Goal: Task Accomplishment & Management: Use online tool/utility

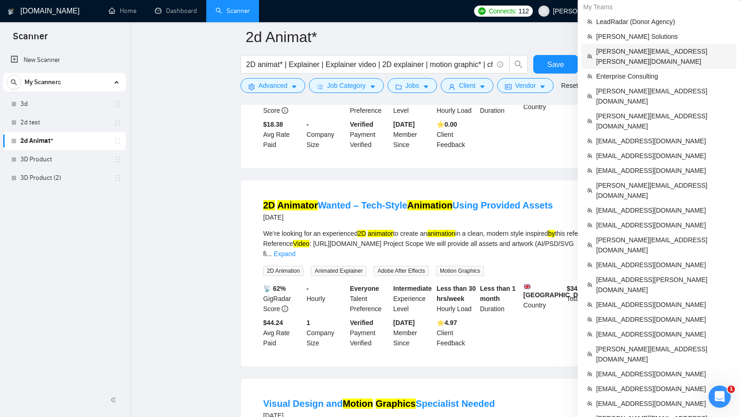
scroll to position [213, 0]
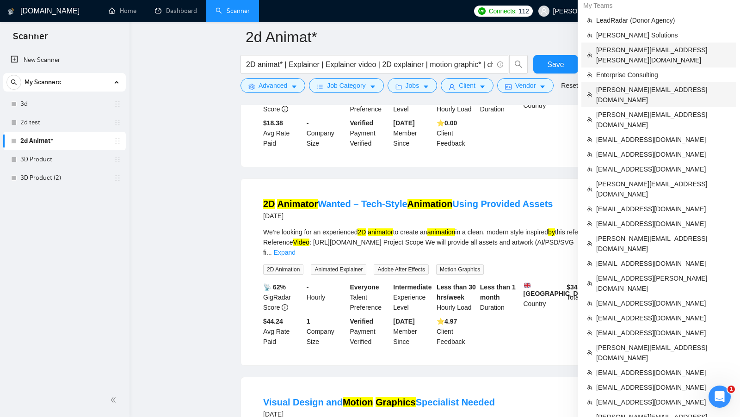
click at [645, 85] on span "[PERSON_NAME][EMAIL_ADDRESS][DOMAIN_NAME]" at bounding box center [663, 95] width 135 height 20
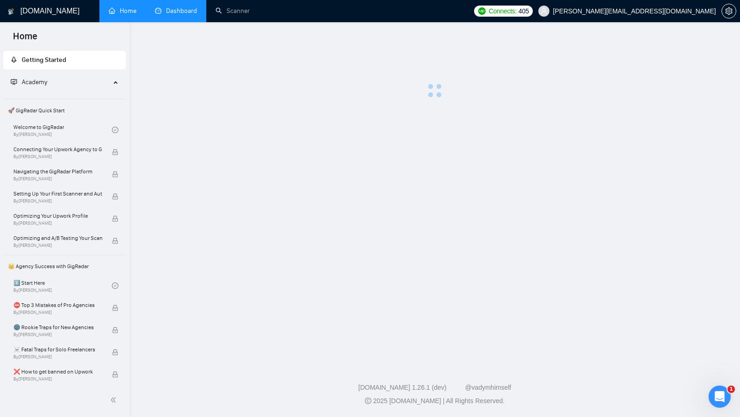
click at [183, 12] on link "Dashboard" at bounding box center [176, 11] width 42 height 8
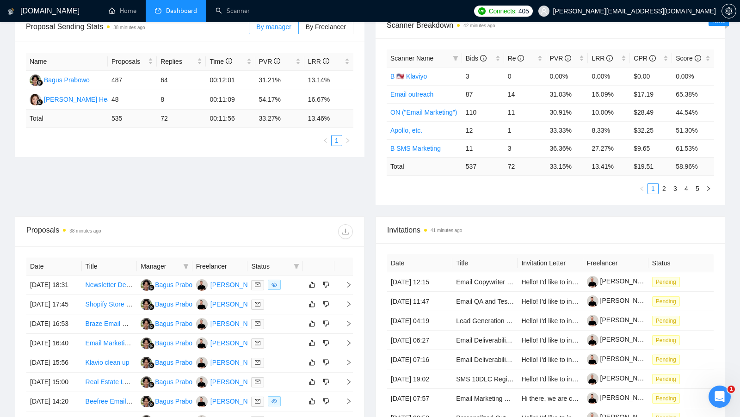
scroll to position [174, 0]
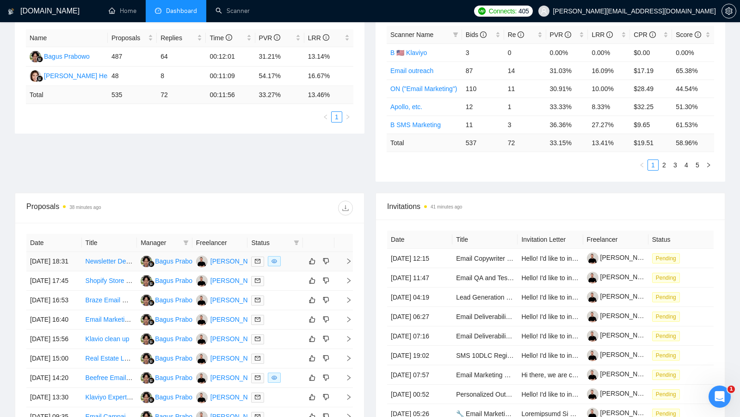
click at [293, 269] on td at bounding box center [274, 261] width 55 height 19
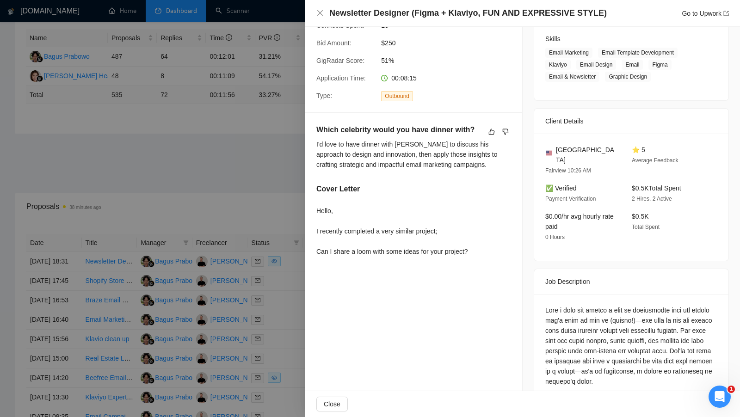
scroll to position [148, 0]
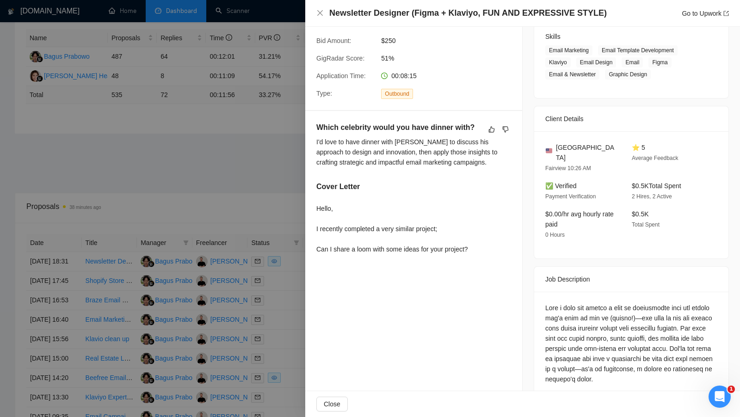
click at [301, 296] on div at bounding box center [370, 208] width 740 height 417
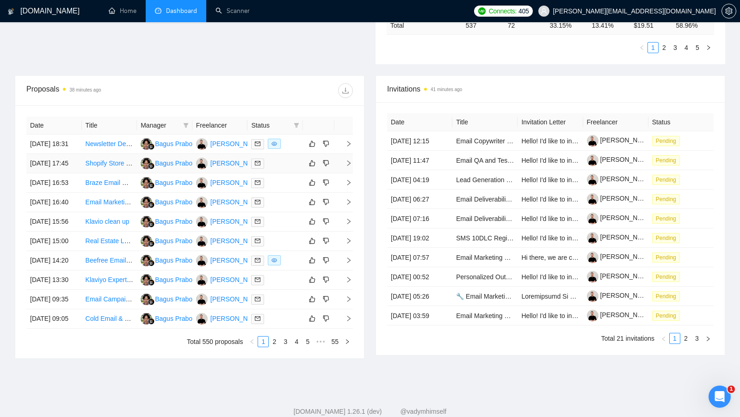
scroll to position [324, 0]
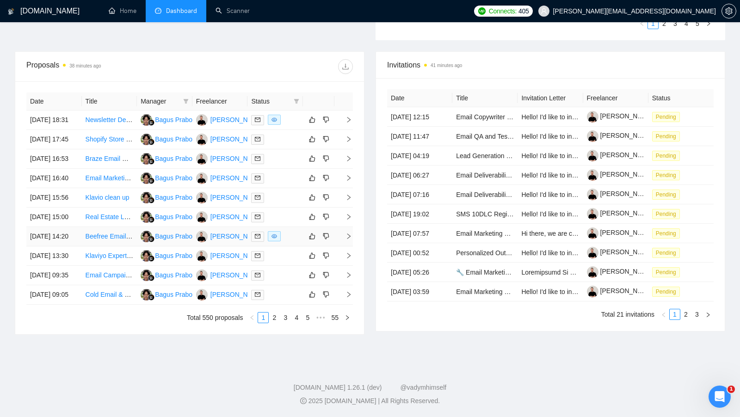
click at [293, 242] on div at bounding box center [275, 236] width 48 height 11
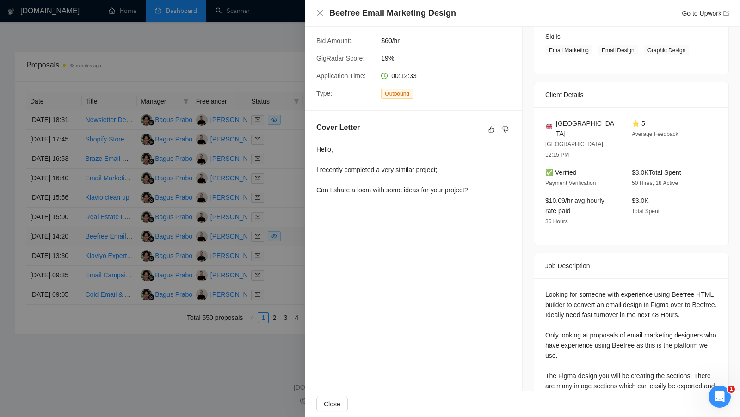
click at [293, 286] on div at bounding box center [370, 208] width 740 height 417
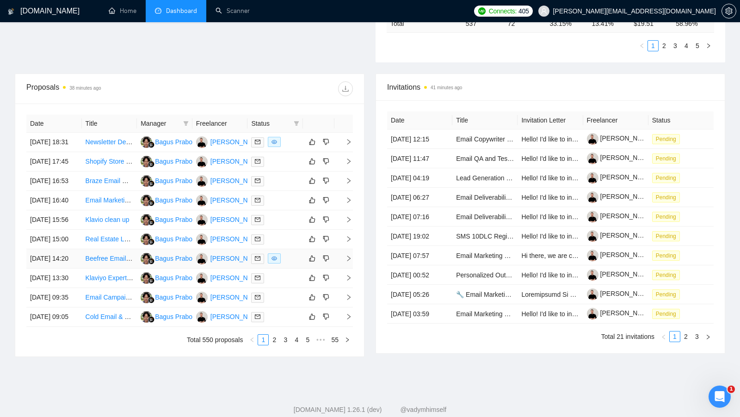
scroll to position [293, 0]
click at [214, 146] on div "[PERSON_NAME]" at bounding box center [236, 142] width 53 height 10
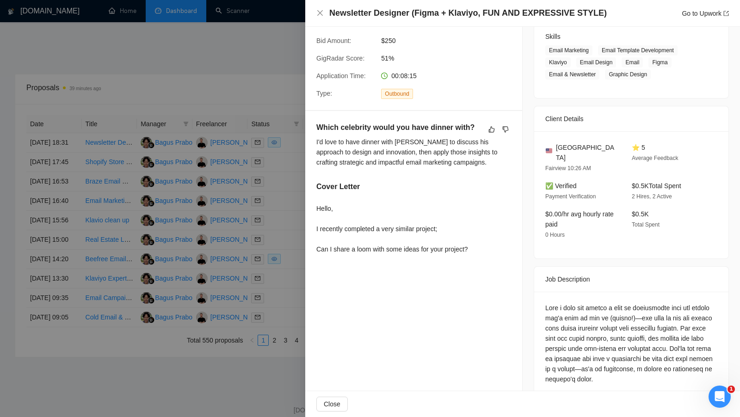
click at [270, 78] on div at bounding box center [370, 208] width 740 height 417
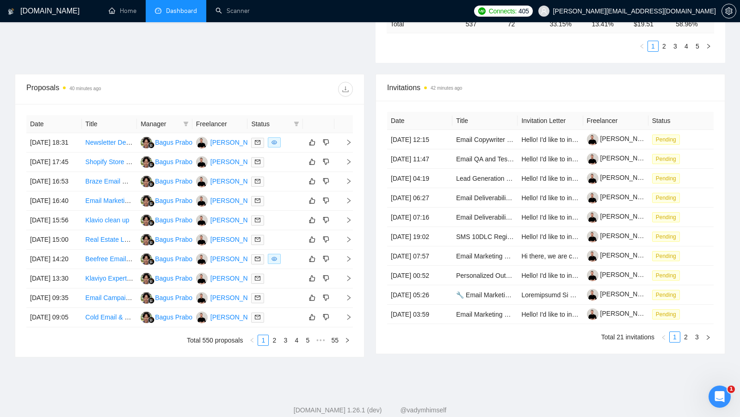
scroll to position [0, 0]
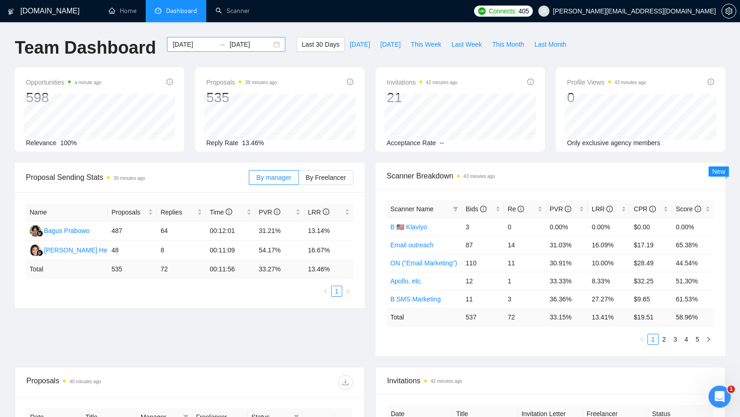
click at [271, 45] on div "[DATE] [DATE]" at bounding box center [226, 44] width 118 height 15
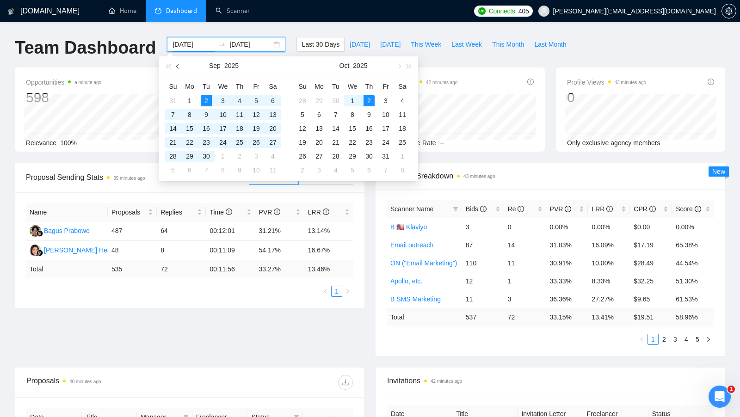
click at [181, 67] on button "button" at bounding box center [178, 65] width 10 height 18
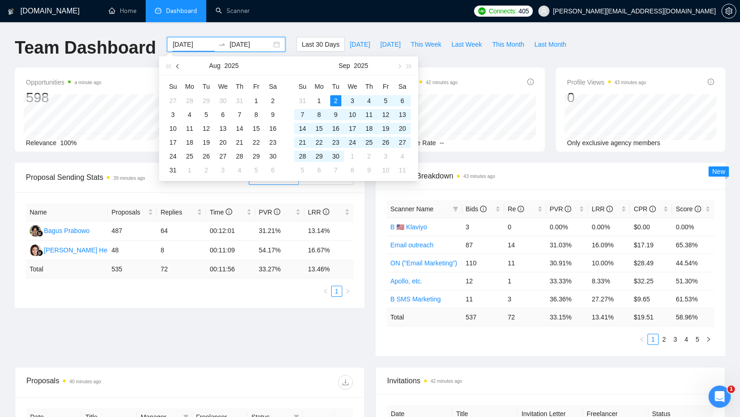
click at [180, 67] on button "button" at bounding box center [178, 65] width 10 height 18
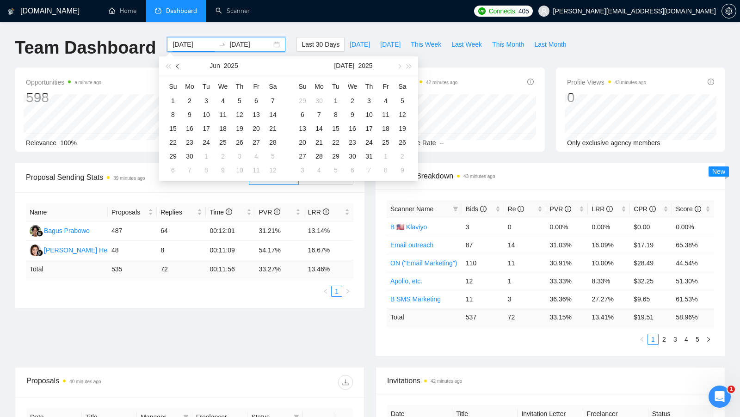
click at [180, 67] on button "button" at bounding box center [178, 65] width 10 height 18
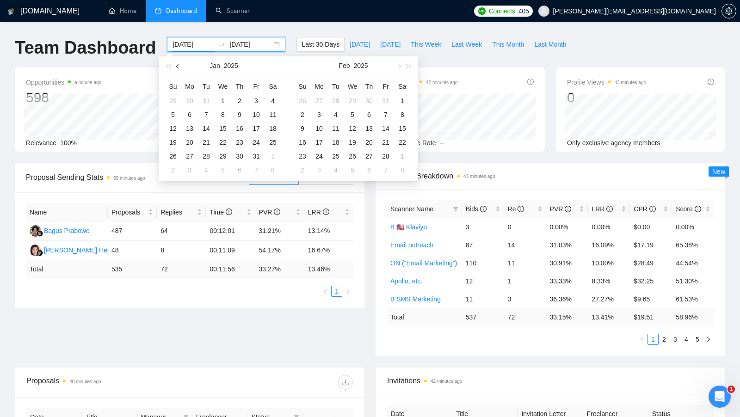
click at [180, 67] on button "button" at bounding box center [178, 65] width 10 height 18
type input "[DATE]"
click at [257, 99] on div "1" at bounding box center [256, 100] width 11 height 11
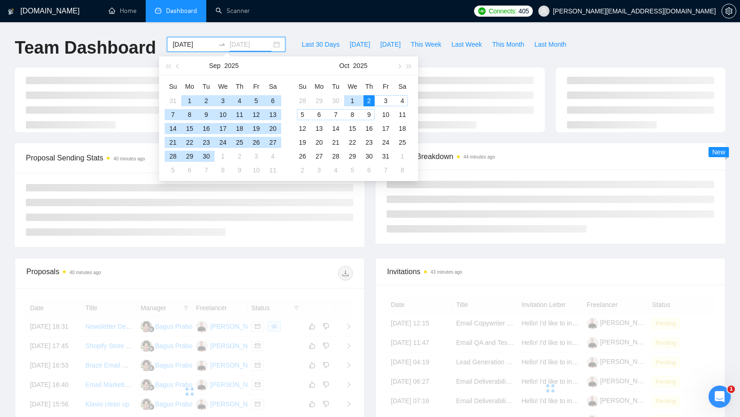
type input "[DATE]"
click at [371, 103] on div "2" at bounding box center [369, 100] width 11 height 11
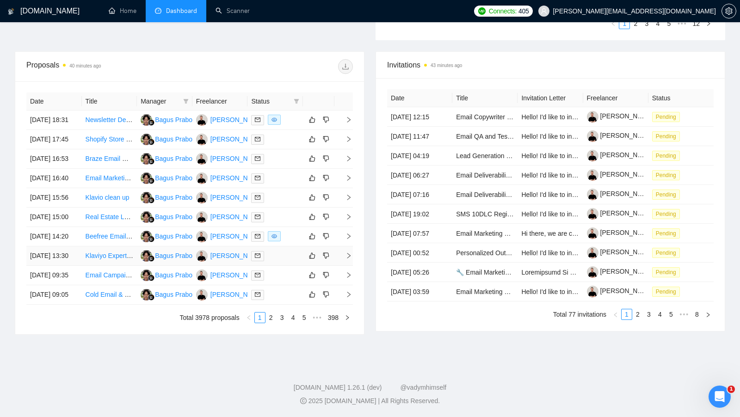
scroll to position [357, 0]
click at [338, 323] on link "398" at bounding box center [333, 318] width 16 height 10
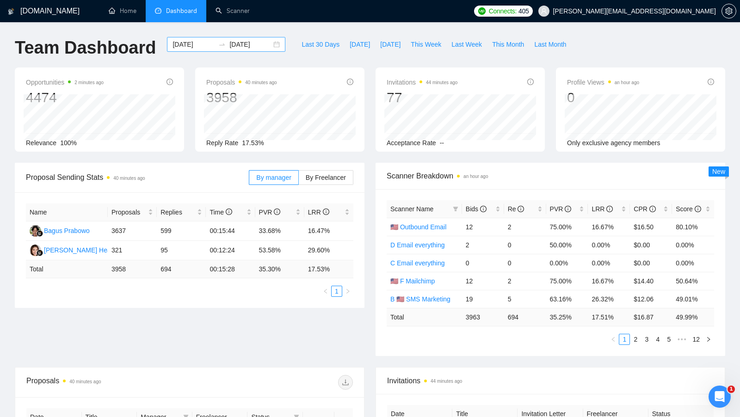
click at [270, 45] on div "[DATE] [DATE]" at bounding box center [226, 44] width 118 height 15
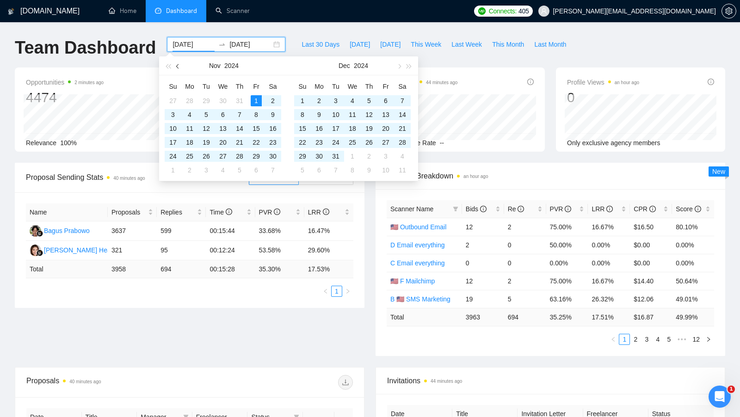
click at [182, 69] on button "button" at bounding box center [178, 65] width 10 height 18
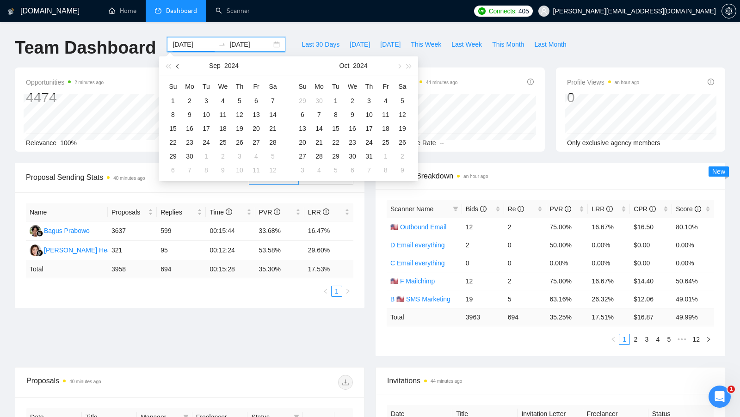
click at [182, 69] on button "button" at bounding box center [178, 65] width 10 height 18
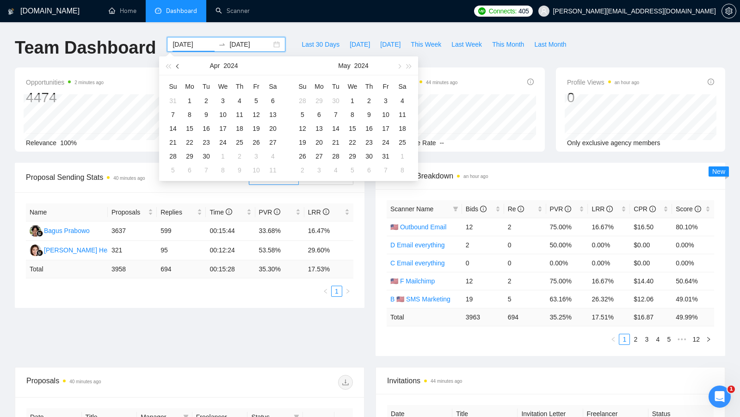
click at [182, 69] on button "button" at bounding box center [178, 65] width 10 height 18
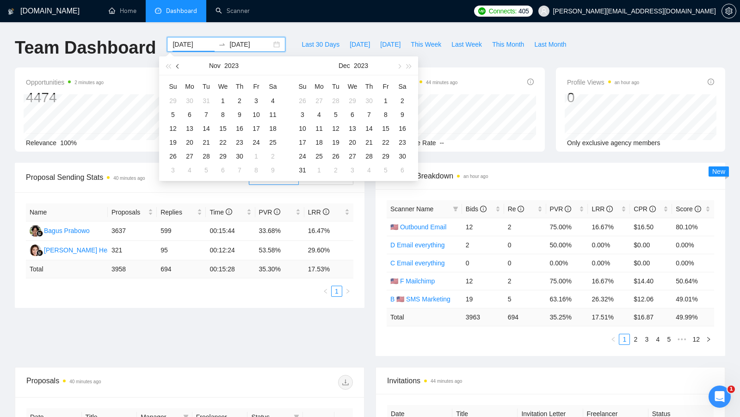
click at [182, 69] on button "button" at bounding box center [178, 65] width 10 height 18
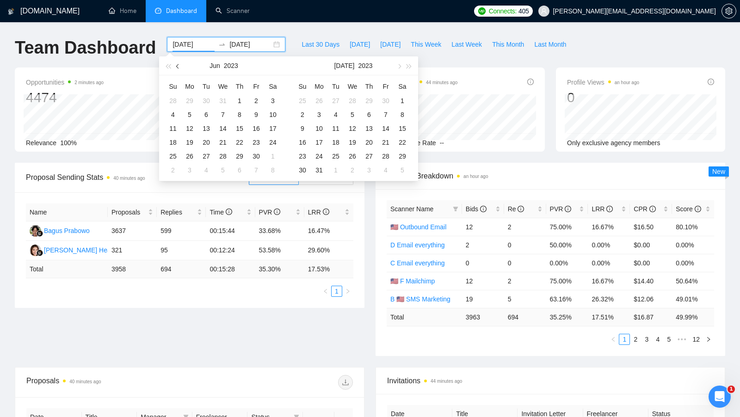
click at [182, 69] on button "button" at bounding box center [178, 65] width 10 height 18
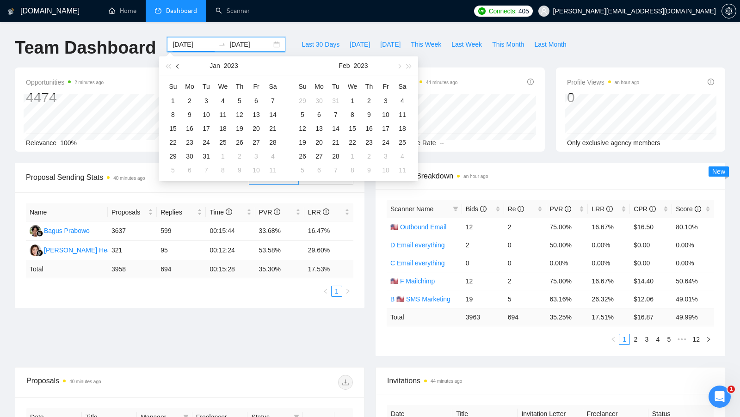
click at [182, 69] on button "button" at bounding box center [178, 65] width 10 height 18
type input "[DATE]"
click at [241, 98] on div "1" at bounding box center [239, 100] width 11 height 11
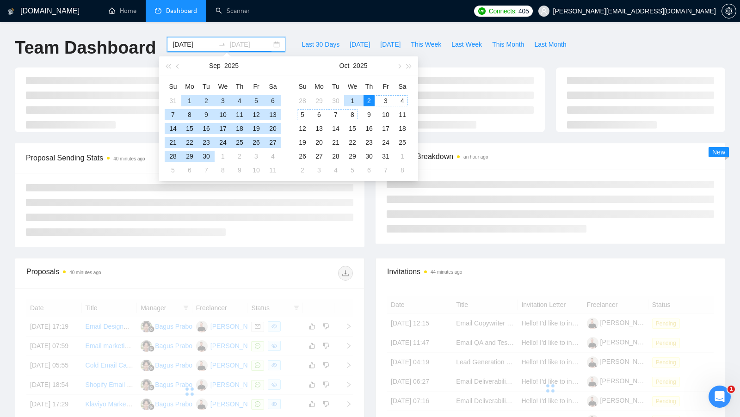
type input "[DATE]"
click at [371, 99] on div "2" at bounding box center [369, 100] width 11 height 11
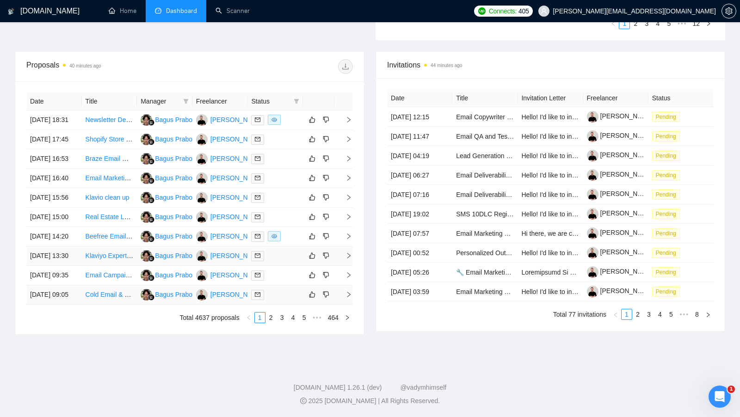
scroll to position [399, 0]
click at [333, 320] on link "464" at bounding box center [333, 318] width 16 height 10
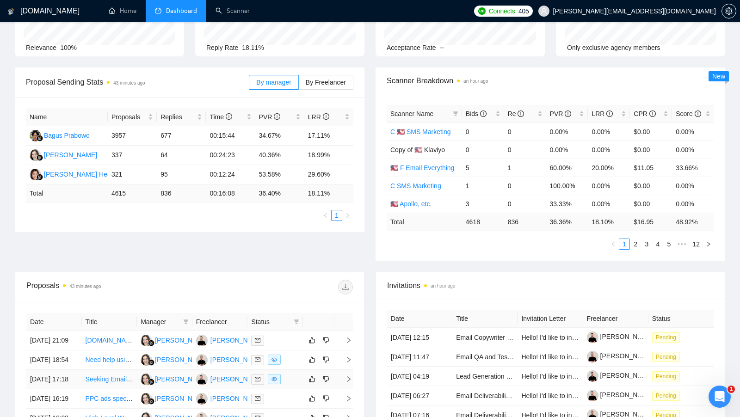
scroll to position [0, 0]
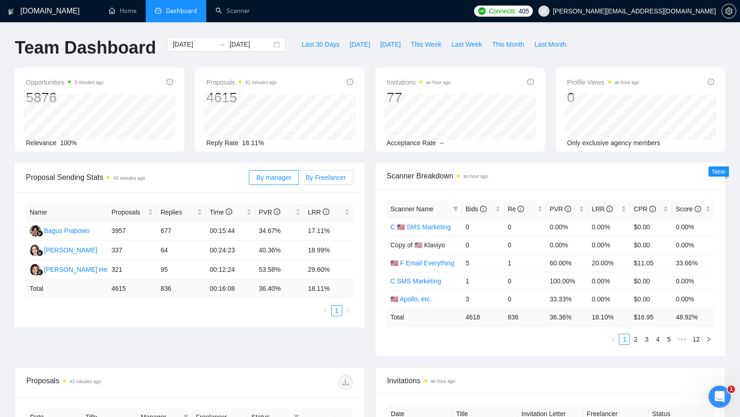
click at [322, 183] on label "By Freelancer" at bounding box center [326, 177] width 55 height 15
click at [299, 180] on input "By Freelancer" at bounding box center [299, 180] width 0 height 0
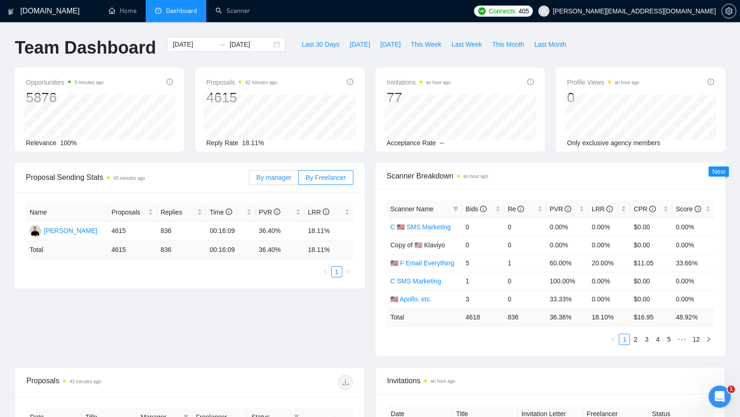
click at [276, 178] on span "By manager" at bounding box center [273, 177] width 35 height 7
click at [249, 180] on input "By manager" at bounding box center [249, 180] width 0 height 0
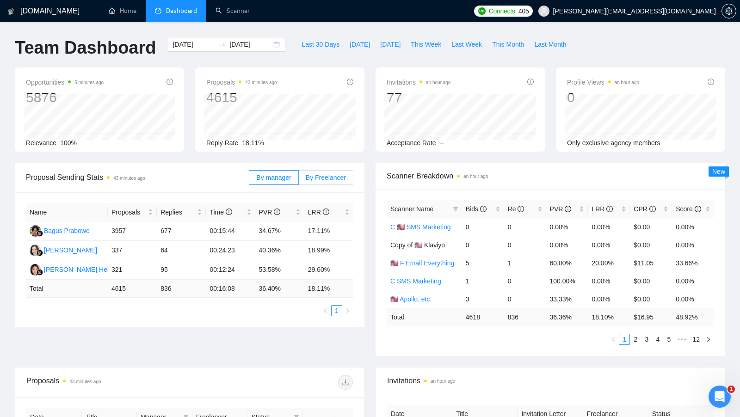
click at [322, 176] on span "By Freelancer" at bounding box center [326, 177] width 40 height 7
click at [299, 180] on input "By Freelancer" at bounding box center [299, 180] width 0 height 0
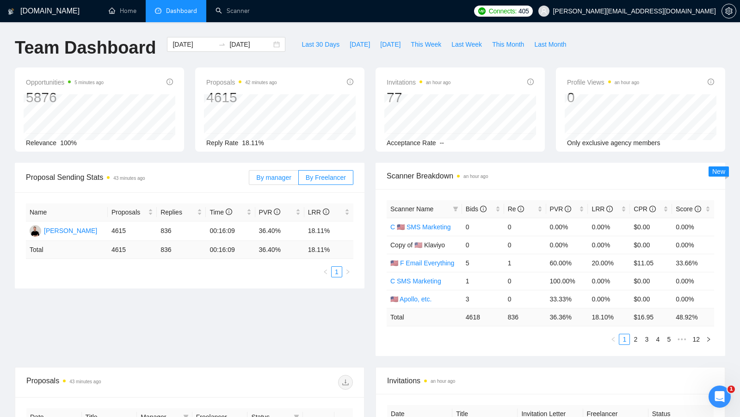
click at [280, 175] on span "By manager" at bounding box center [273, 177] width 35 height 7
click at [249, 180] on input "By manager" at bounding box center [249, 180] width 0 height 0
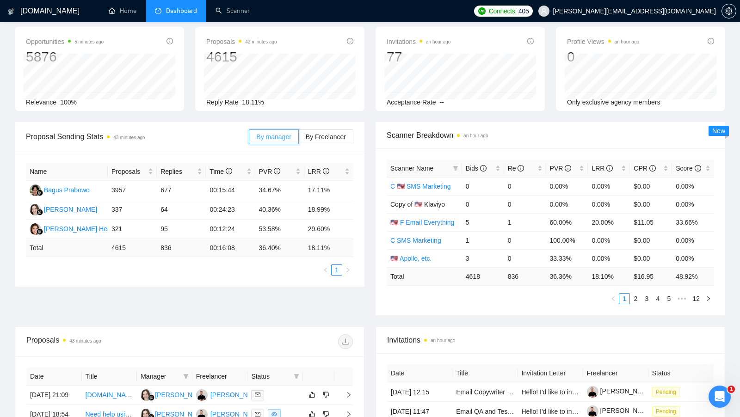
scroll to position [42, 0]
click at [622, 164] on div "LRR" at bounding box center [609, 167] width 35 height 10
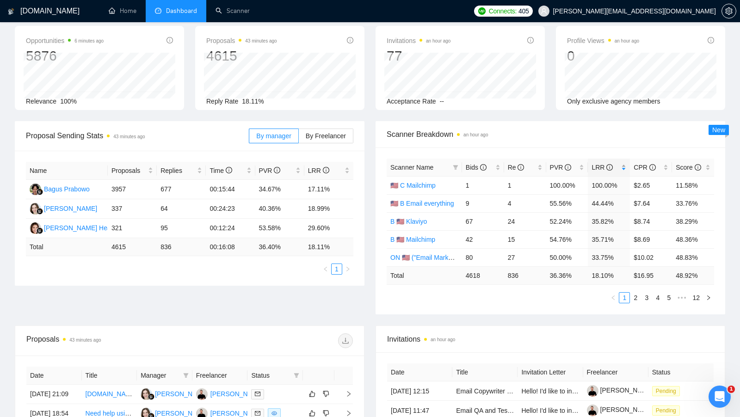
click at [622, 164] on div "LRR" at bounding box center [609, 167] width 35 height 10
click at [585, 164] on div "PVR" at bounding box center [567, 167] width 35 height 10
click at [493, 165] on span "Bids" at bounding box center [480, 167] width 28 height 10
click at [497, 165] on div "Bids" at bounding box center [483, 167] width 35 height 10
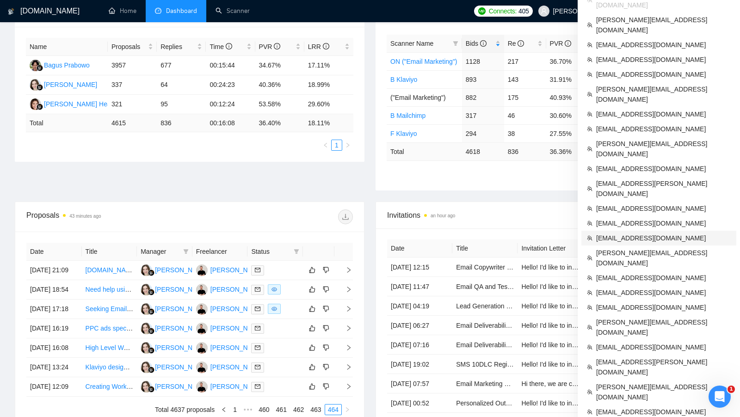
scroll to position [165, 0]
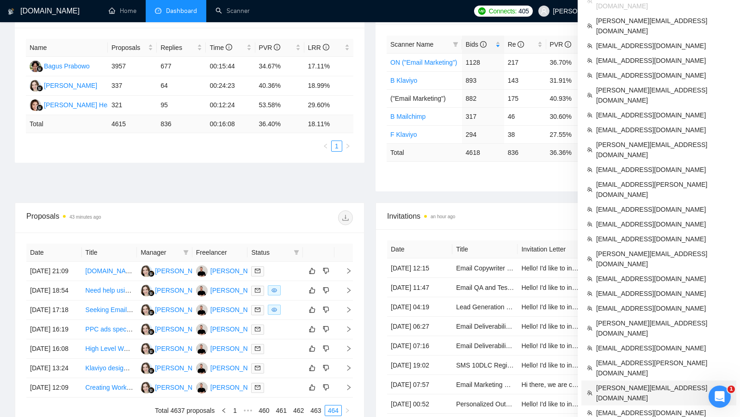
click at [619, 381] on li "[PERSON_NAME][EMAIL_ADDRESS][DOMAIN_NAME]" at bounding box center [658, 393] width 155 height 25
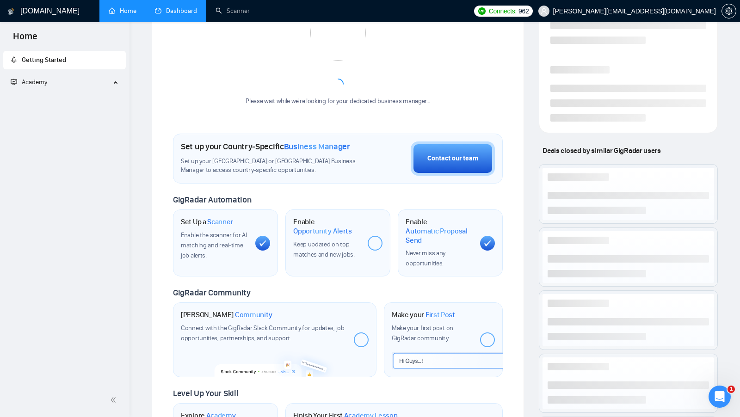
scroll to position [294, 0]
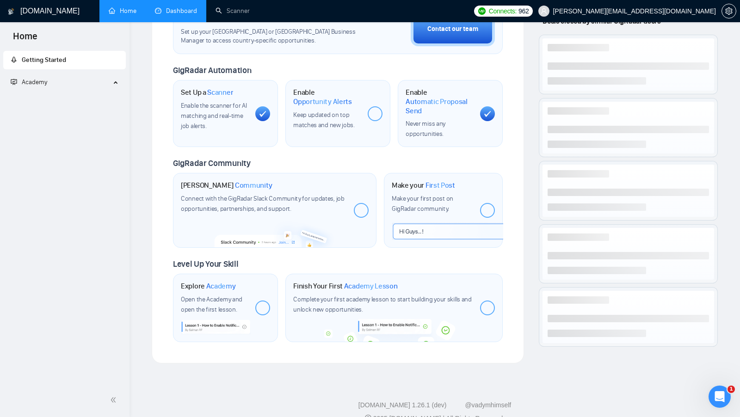
click at [197, 28] on span "Set up your [GEOGRAPHIC_DATA] or [GEOGRAPHIC_DATA] Business Manager to access c…" at bounding box center [273, 37] width 184 height 18
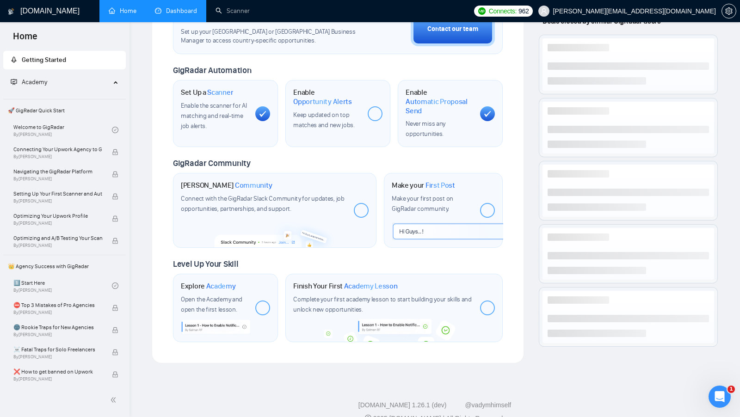
click at [175, 12] on link "Dashboard" at bounding box center [176, 11] width 42 height 8
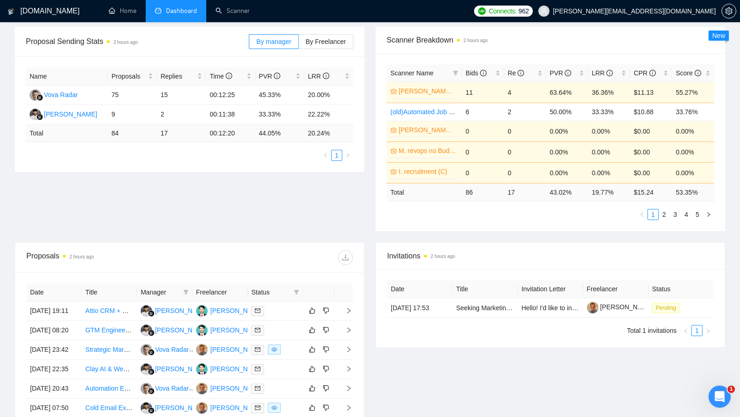
scroll to position [142, 0]
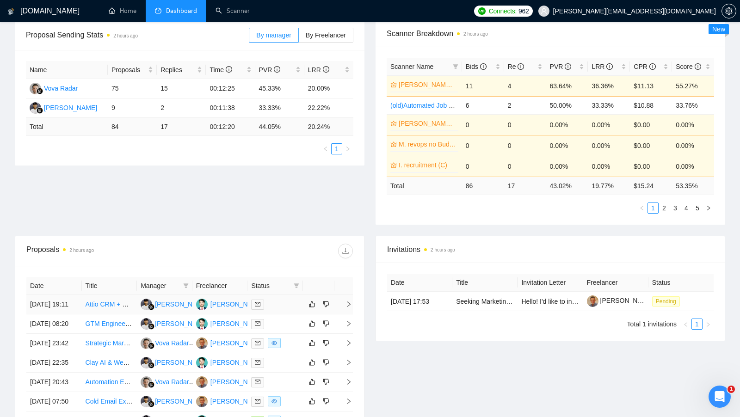
click at [283, 310] on div at bounding box center [275, 304] width 48 height 11
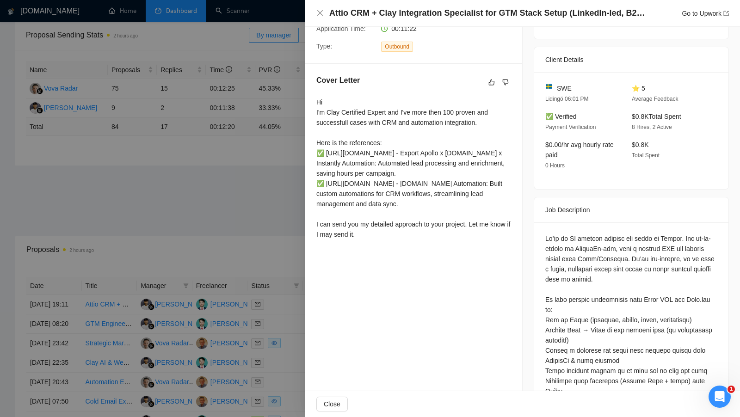
scroll to position [194, 0]
click at [302, 240] on div at bounding box center [370, 208] width 740 height 417
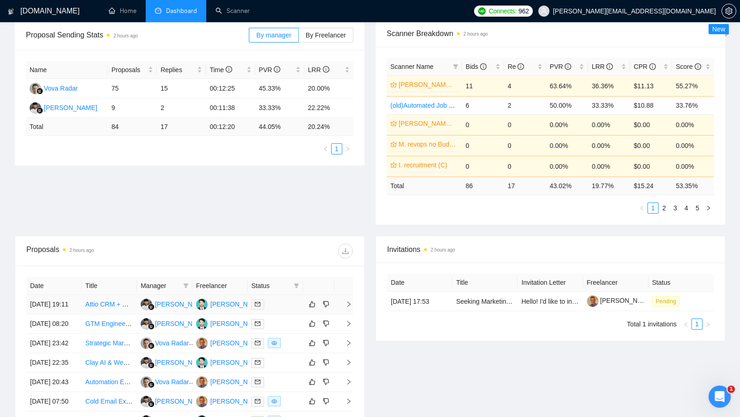
click at [277, 297] on td at bounding box center [274, 304] width 55 height 19
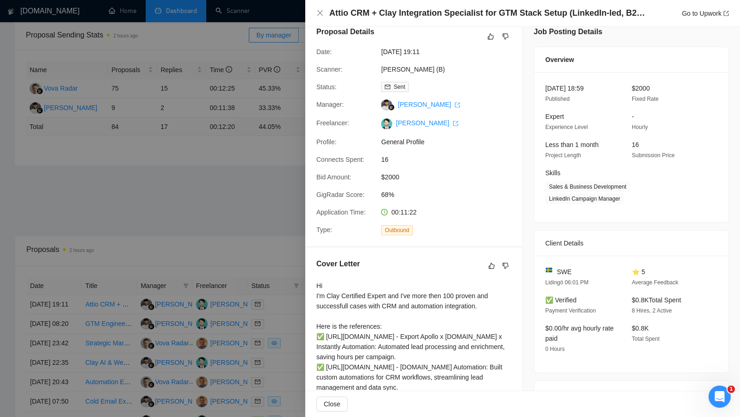
scroll to position [0, 0]
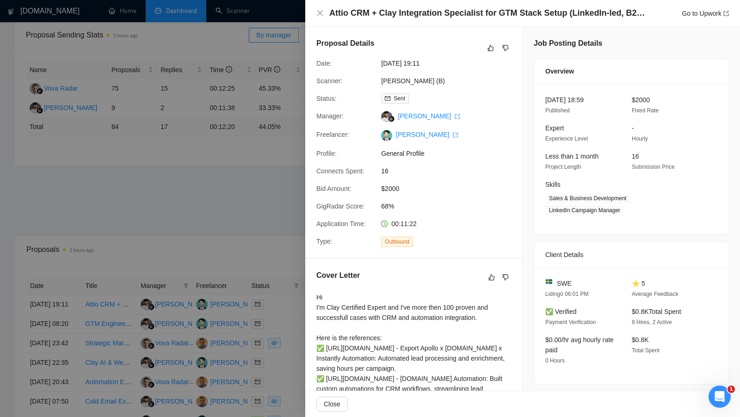
click at [264, 243] on div at bounding box center [370, 208] width 740 height 417
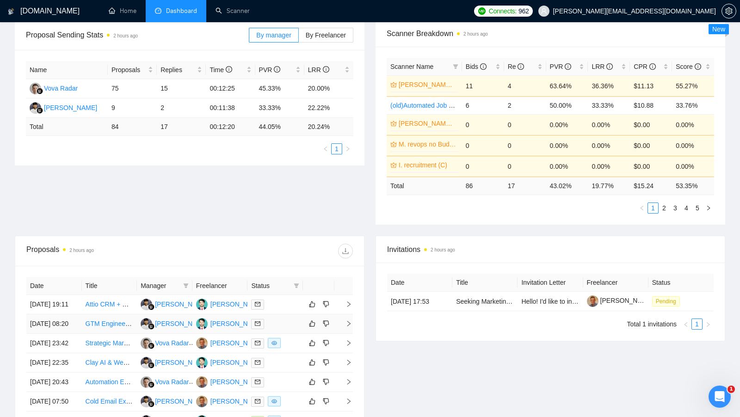
click at [286, 334] on td at bounding box center [274, 323] width 55 height 19
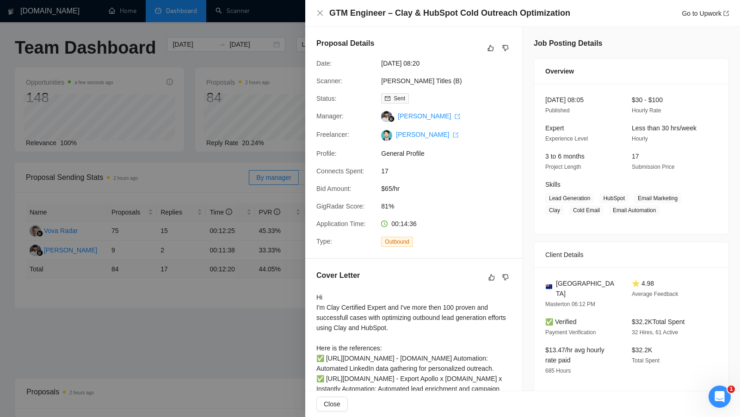
click at [292, 265] on div at bounding box center [370, 208] width 740 height 417
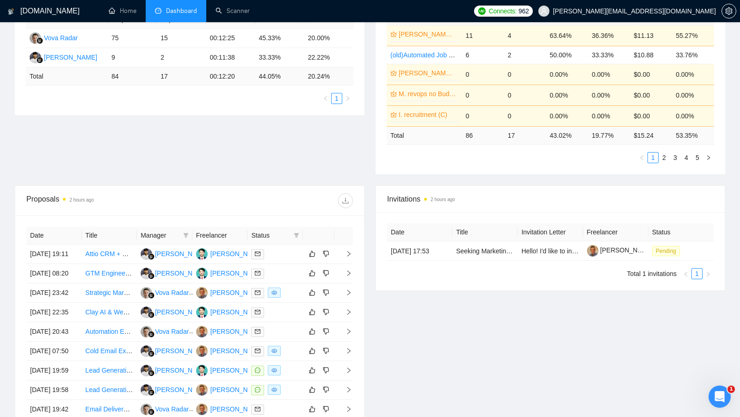
scroll to position [196, 0]
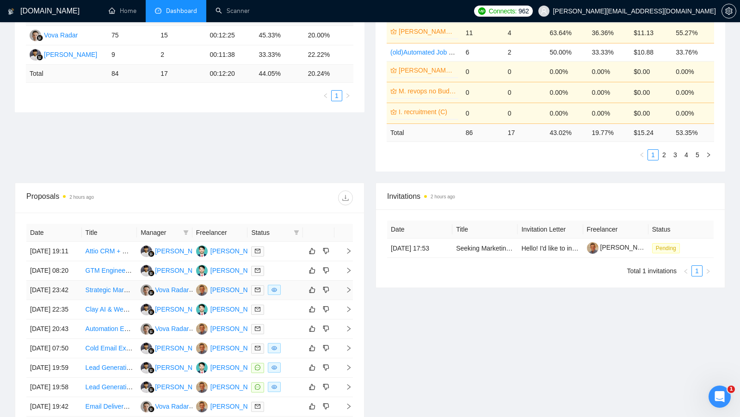
click at [290, 300] on td at bounding box center [274, 290] width 55 height 19
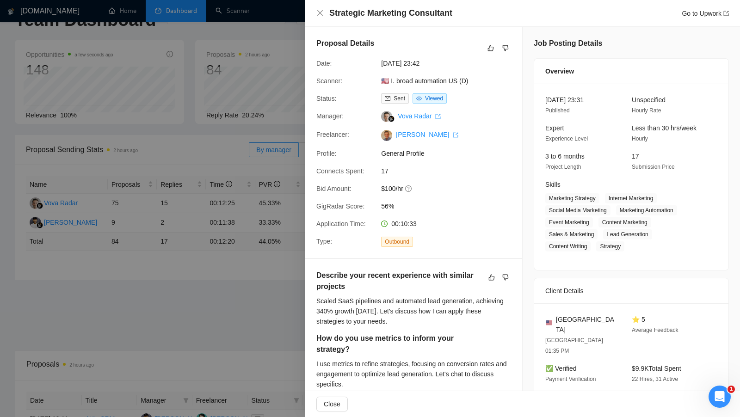
scroll to position [1, 0]
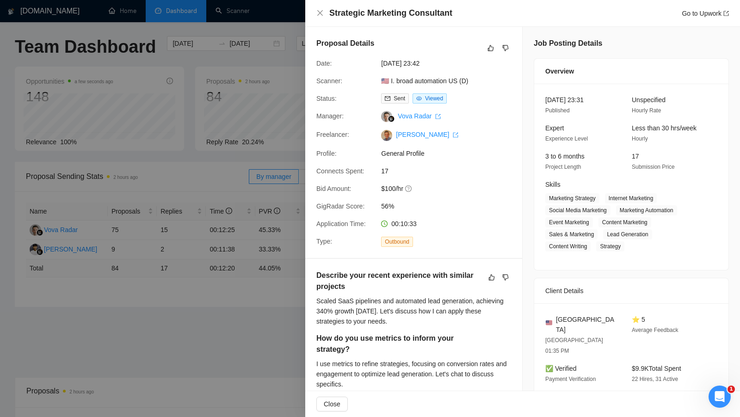
click at [258, 303] on div at bounding box center [370, 208] width 740 height 417
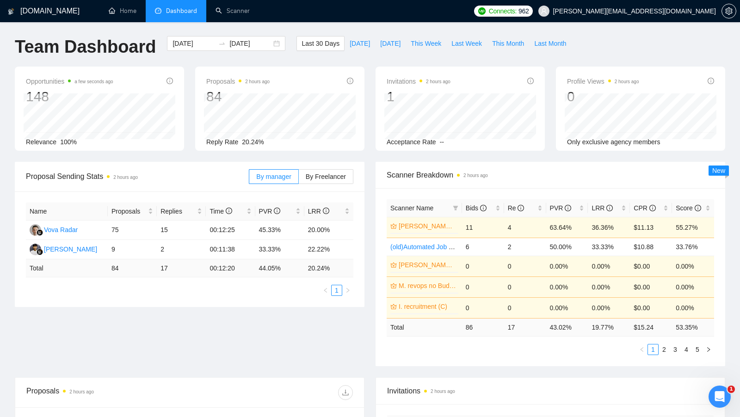
scroll to position [0, 0]
click at [227, 7] on link "Scanner" at bounding box center [233, 11] width 34 height 8
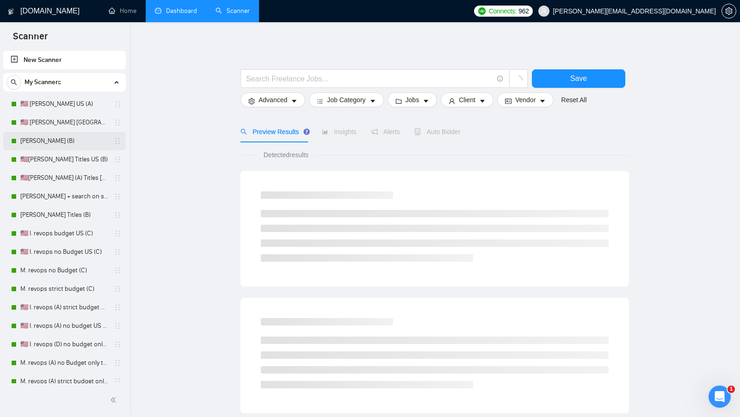
click at [71, 145] on link "[PERSON_NAME] (B)" at bounding box center [64, 141] width 88 height 18
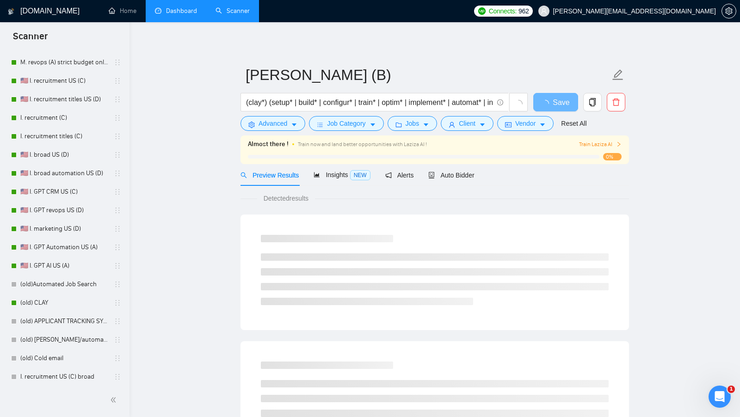
scroll to position [321, 0]
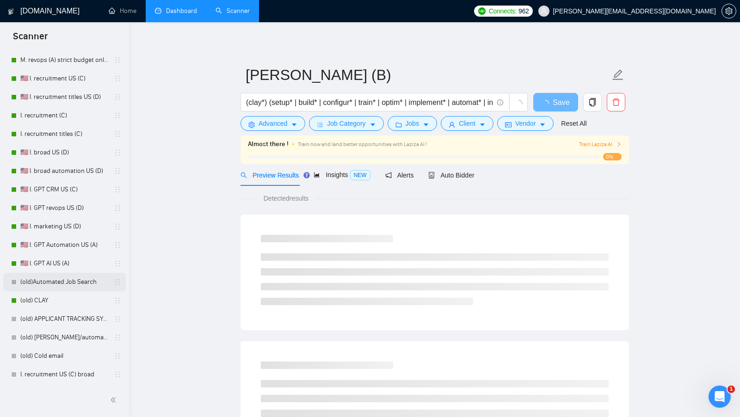
click at [49, 290] on link "(old)Automated Job Search" at bounding box center [64, 282] width 88 height 18
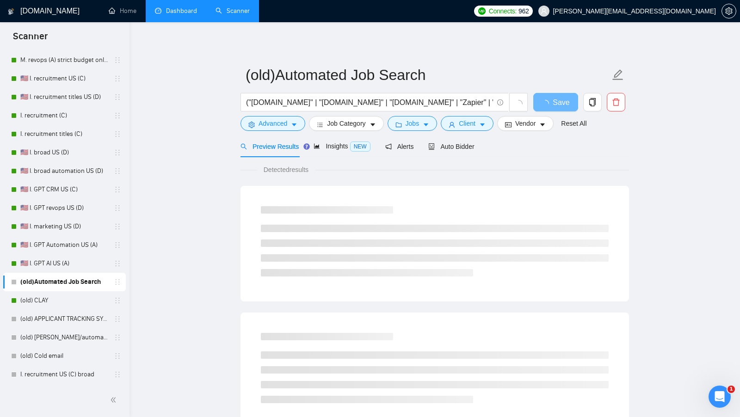
click at [49, 290] on link "(old)Automated Job Search" at bounding box center [64, 282] width 88 height 18
click at [48, 294] on link "(old) CLAY" at bounding box center [64, 300] width 88 height 18
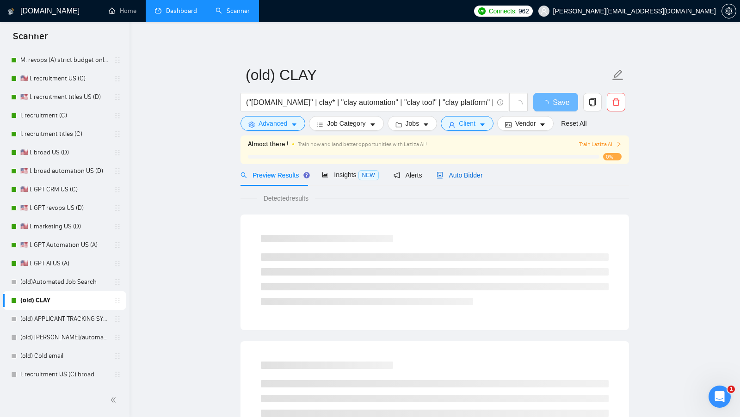
click at [459, 174] on span "Auto Bidder" at bounding box center [460, 175] width 46 height 7
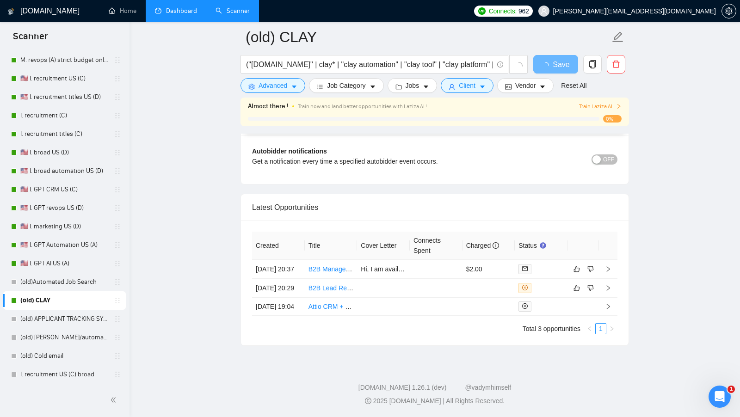
scroll to position [2188, 0]
click at [183, 13] on link "Dashboard" at bounding box center [176, 11] width 42 height 8
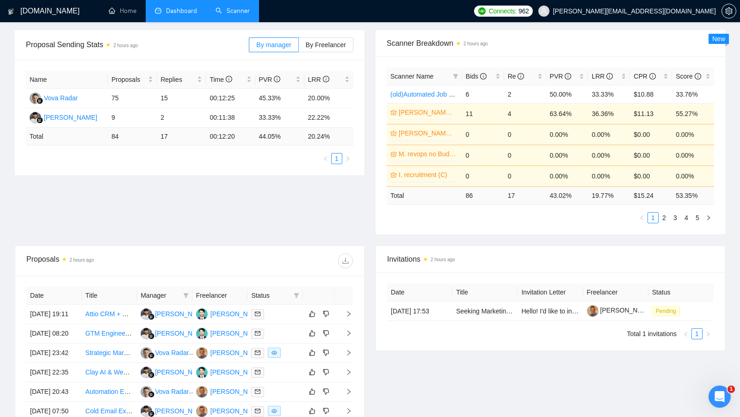
scroll to position [132, 0]
